Goal: Information Seeking & Learning: Learn about a topic

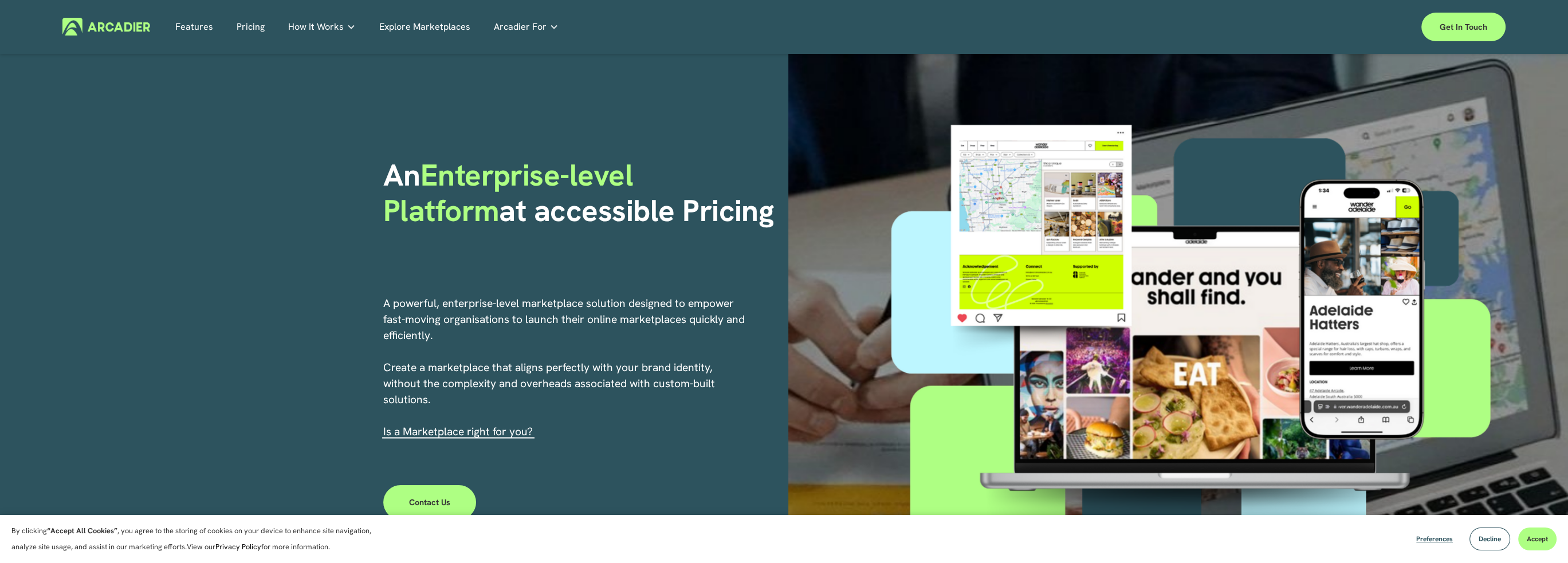
click at [250, 34] on link "Pricing" at bounding box center [251, 26] width 28 height 18
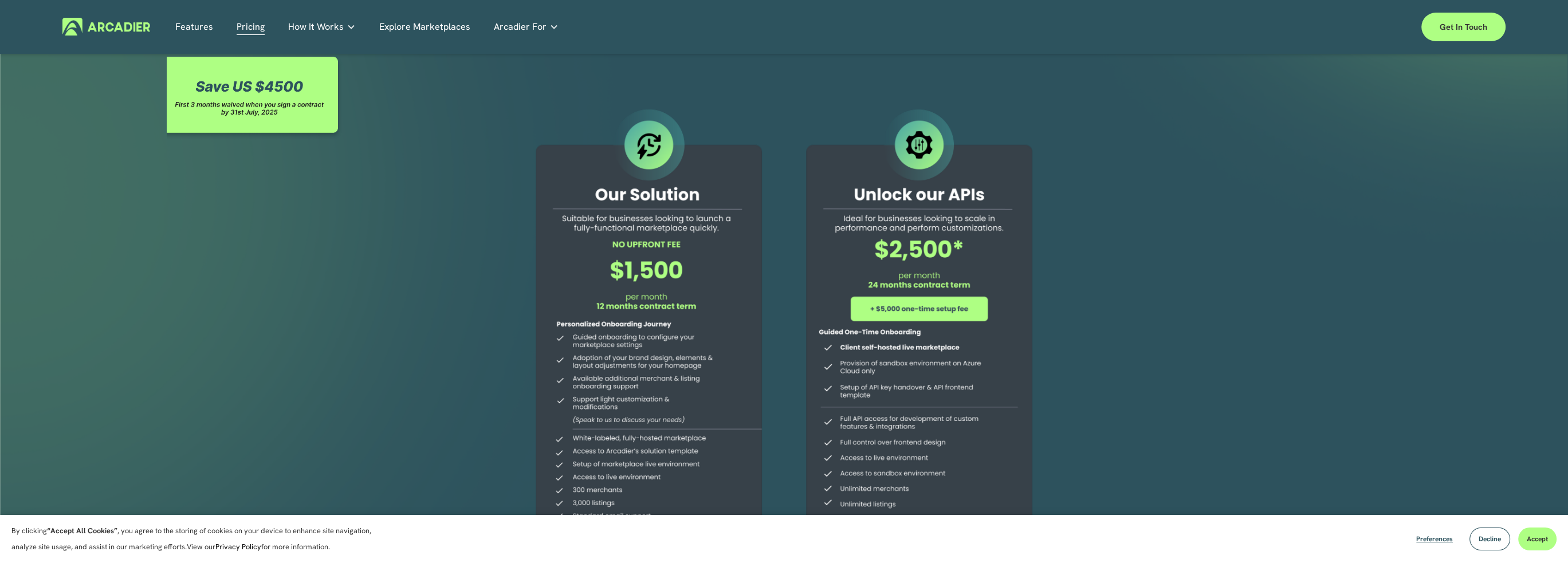
click at [412, 15] on div "Features Pricing How It Works Partners" at bounding box center [784, 27] width 1443 height 29
click at [411, 27] on link "Explore Marketplaces" at bounding box center [425, 26] width 91 height 18
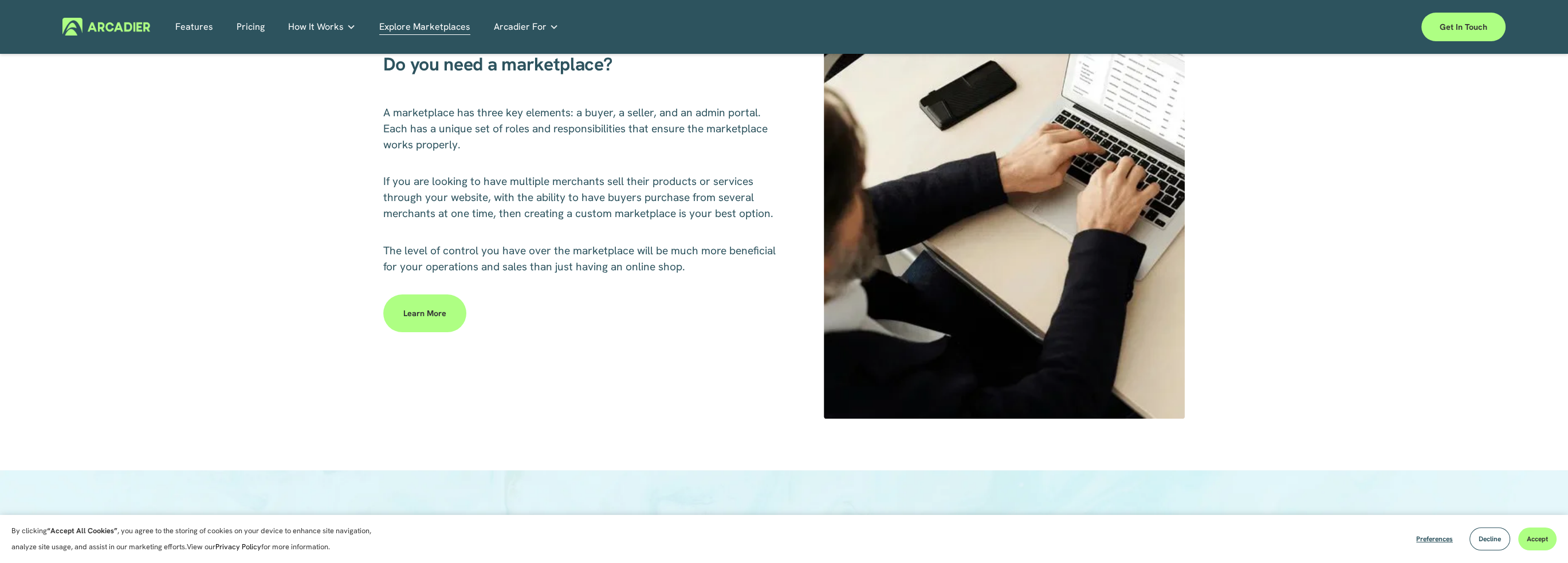
scroll to position [630, 0]
